Goal: Transaction & Acquisition: Purchase product/service

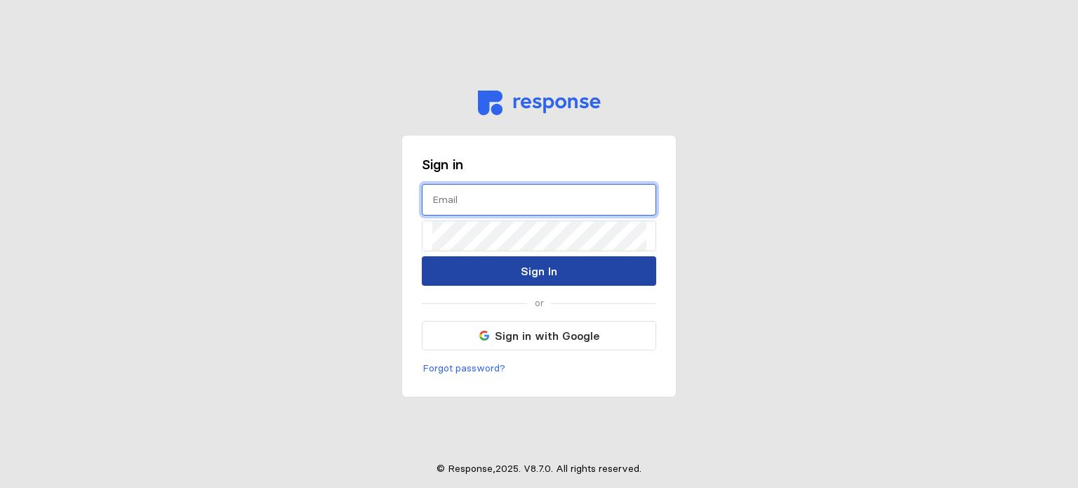
type input "[EMAIL_ADDRESS][DOMAIN_NAME]"
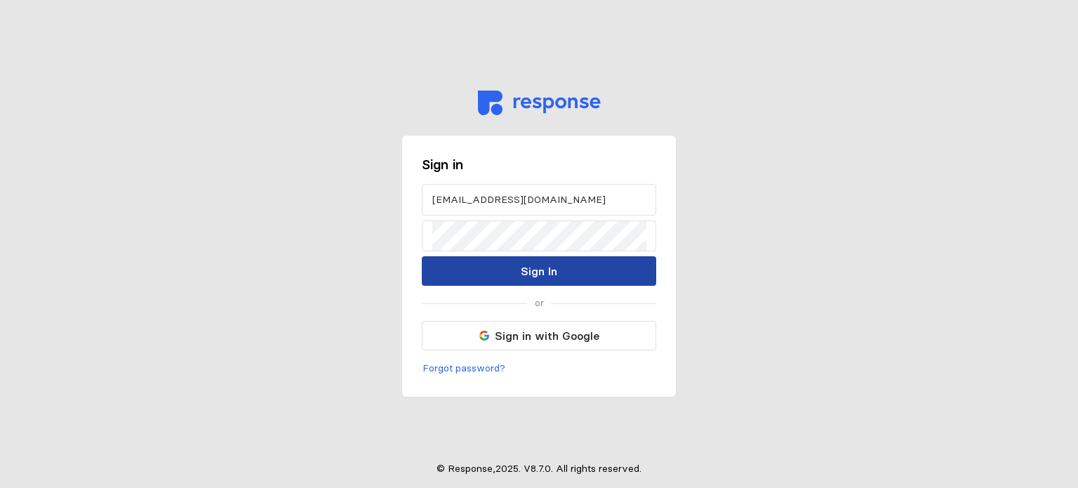
click at [537, 274] on p "Sign In" at bounding box center [539, 271] width 36 height 18
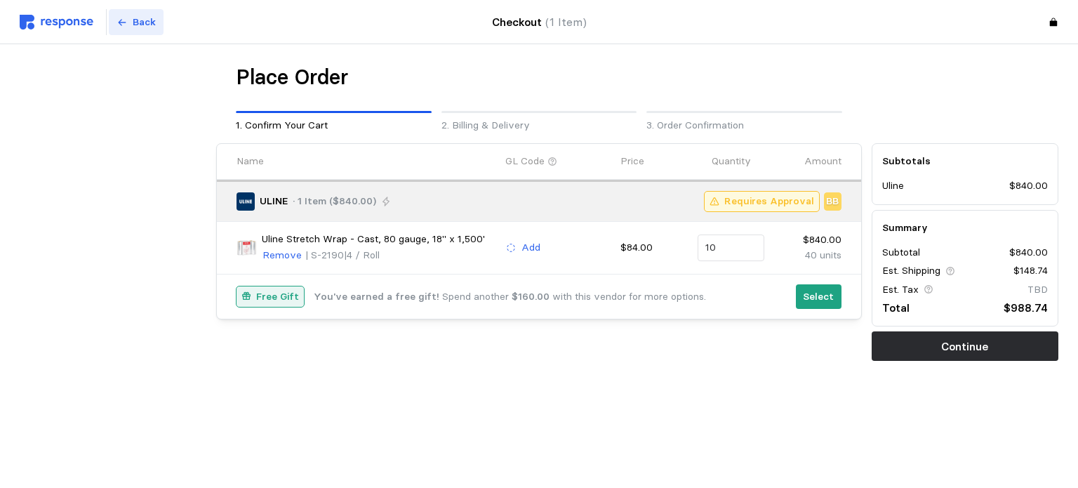
click at [128, 18] on button "Back" at bounding box center [136, 22] width 55 height 27
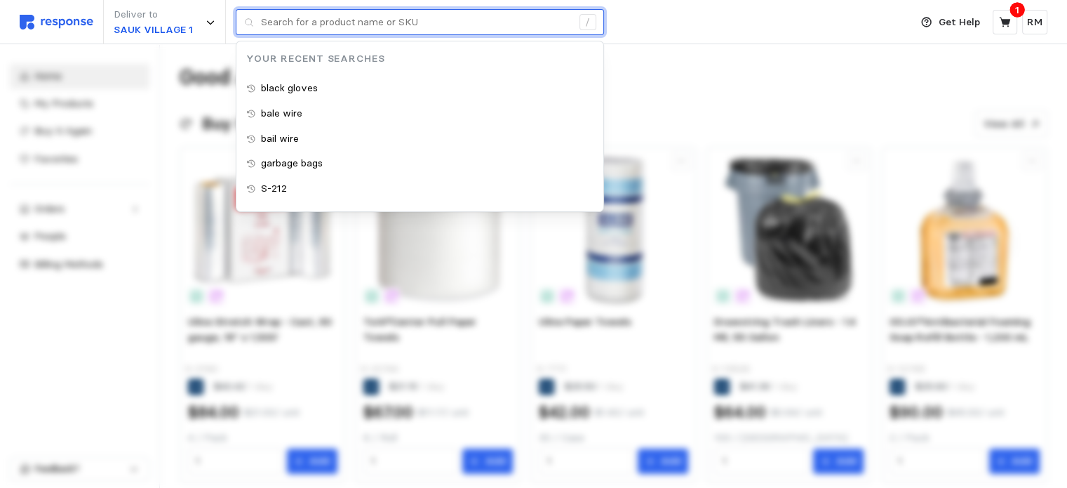
click at [371, 23] on input "text" at bounding box center [416, 22] width 311 height 25
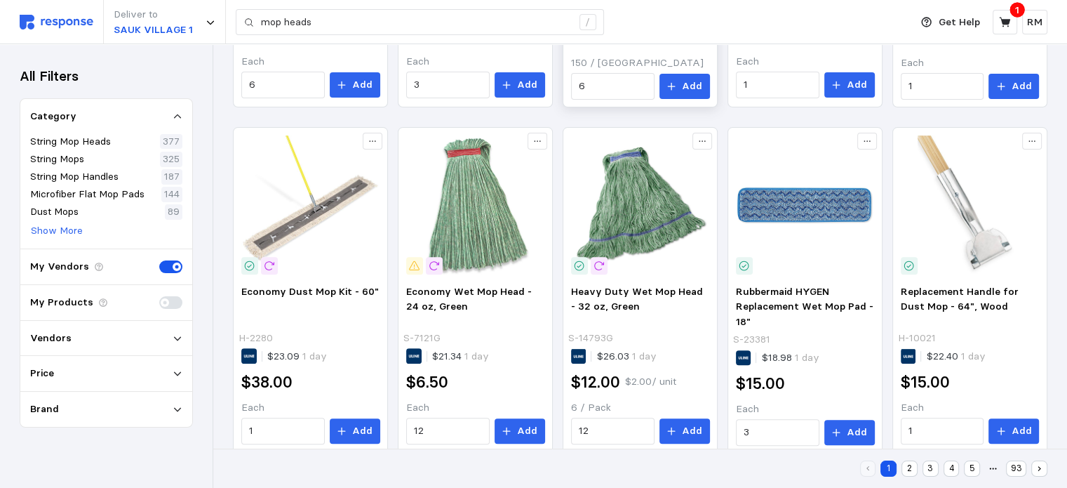
scroll to position [474, 0]
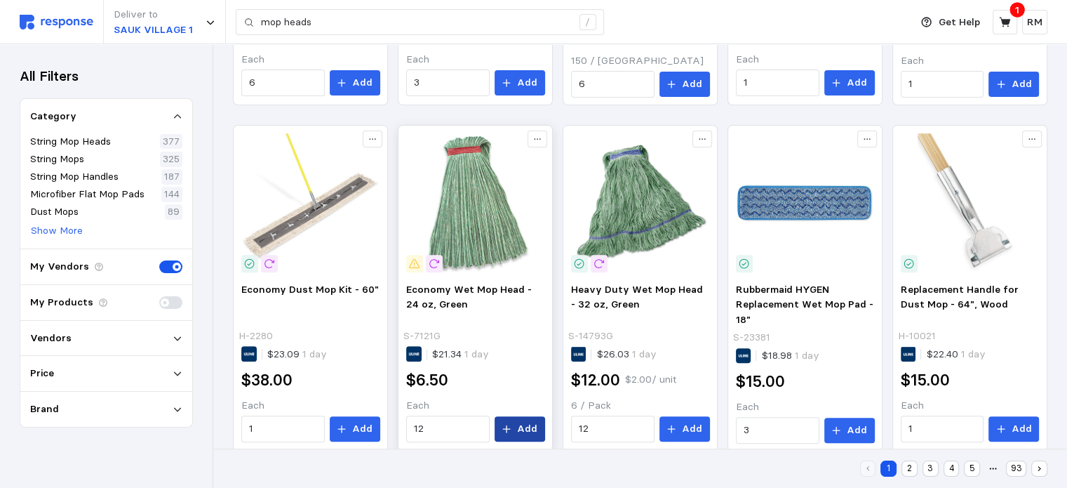
click at [512, 434] on button "Add" at bounding box center [520, 428] width 51 height 25
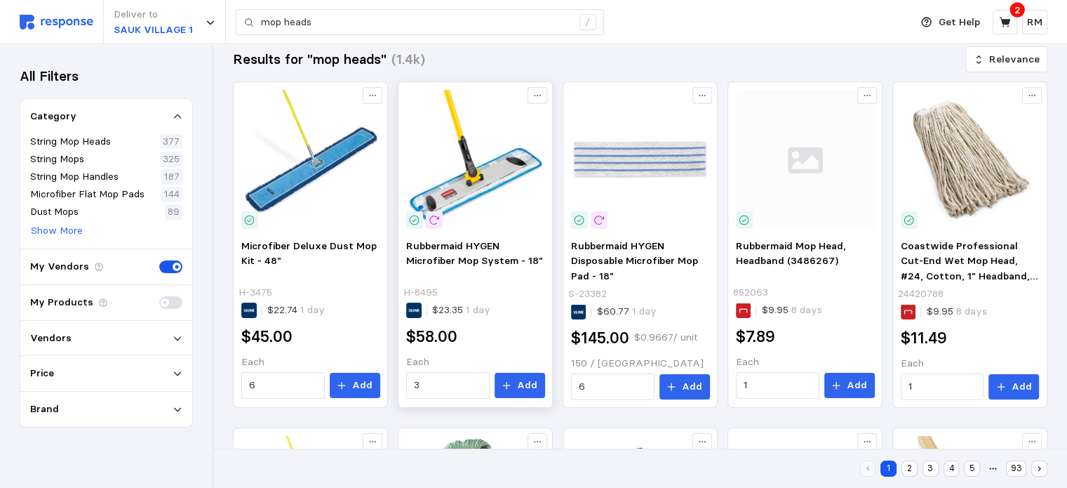
scroll to position [162, 0]
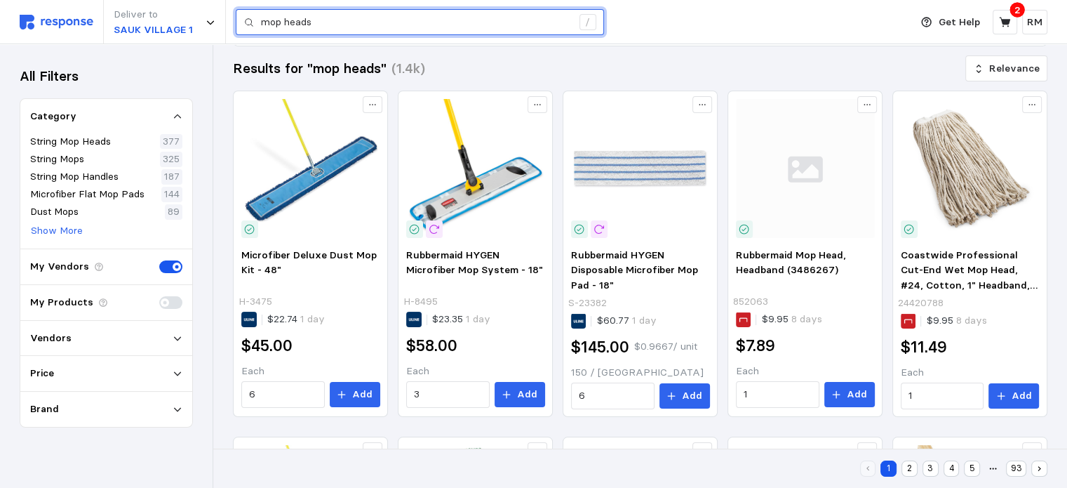
drag, startPoint x: 325, startPoint y: 19, endPoint x: 229, endPoint y: 5, distance: 97.1
click at [229, 5] on div "Deliver to [GEOGRAPHIC_DATA] 1 mop heads /" at bounding box center [461, 22] width 883 height 44
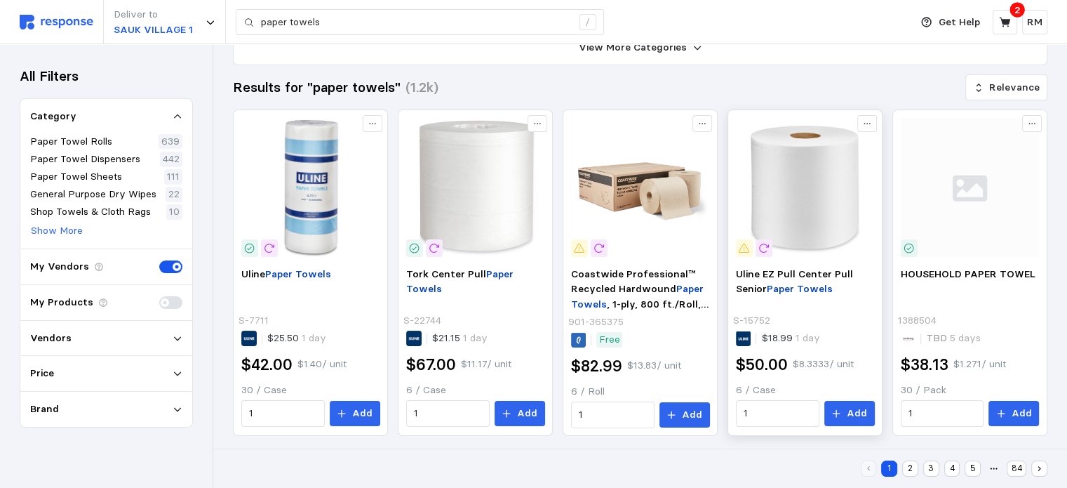
scroll to position [143, 0]
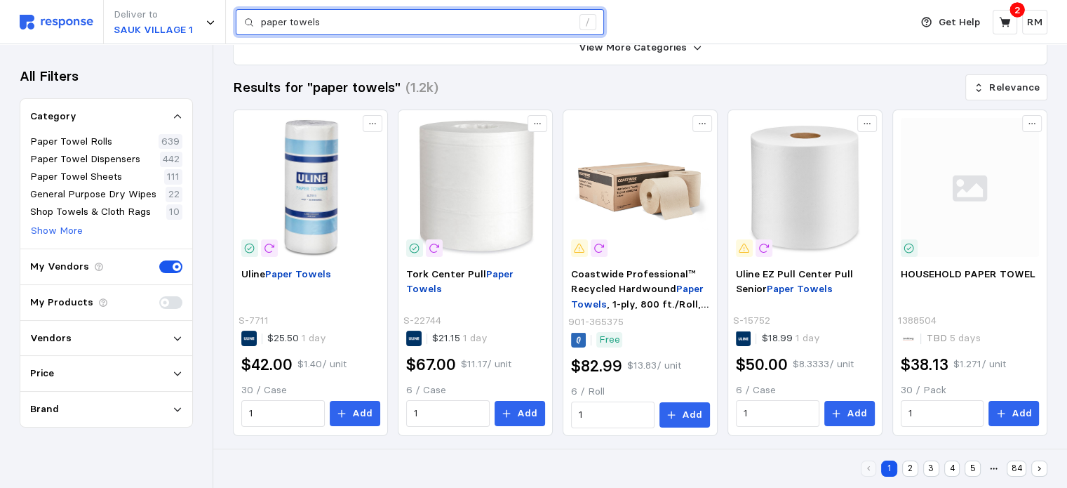
click at [346, 15] on input "paper towels" at bounding box center [416, 22] width 311 height 25
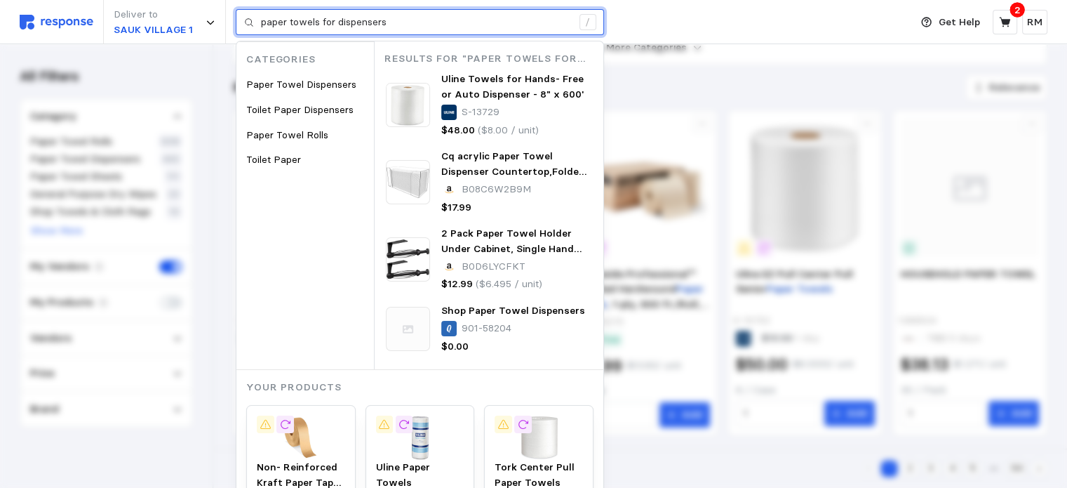
type input "paper towels for dispensers"
